Goal: Communication & Community: Answer question/provide support

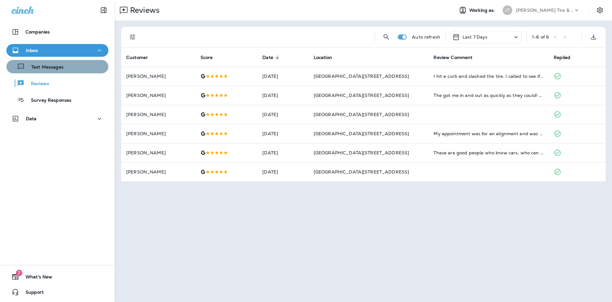
click at [46, 69] on p "Text Messages" at bounding box center [44, 67] width 39 height 6
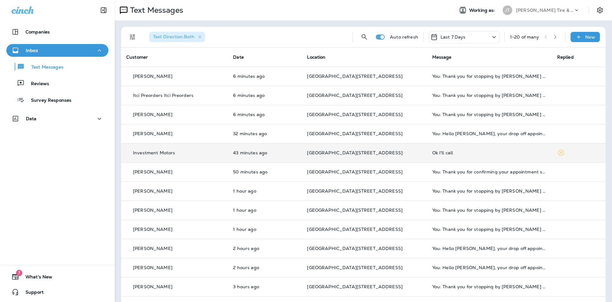
click at [462, 153] on div "Ok I'll call" at bounding box center [489, 152] width 115 height 5
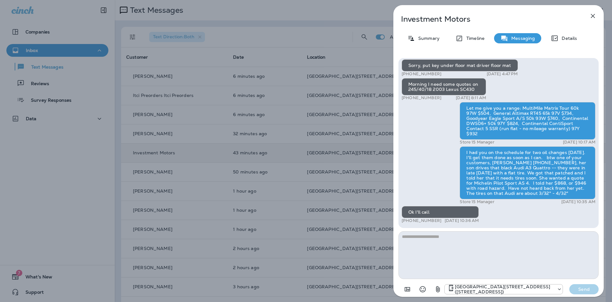
click at [593, 18] on icon "button" at bounding box center [593, 16] width 8 height 8
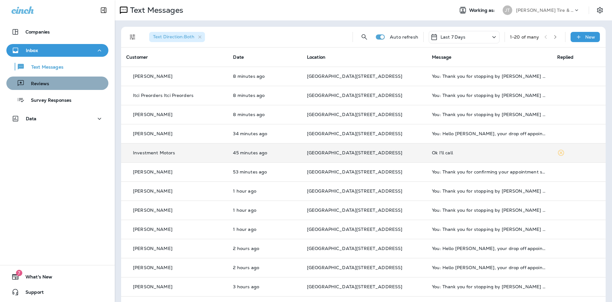
click at [41, 76] on button "Reviews" at bounding box center [57, 82] width 102 height 13
